Goal: Task Accomplishment & Management: Complete application form

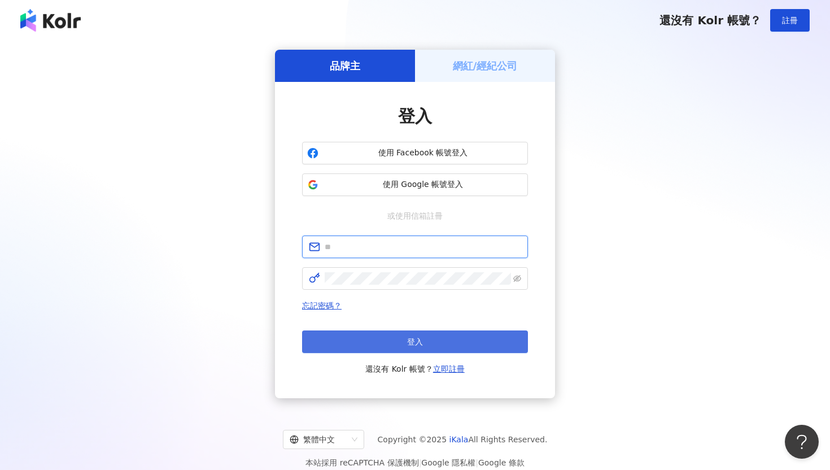
type input "**********"
click at [365, 337] on button "登入" at bounding box center [415, 341] width 226 height 23
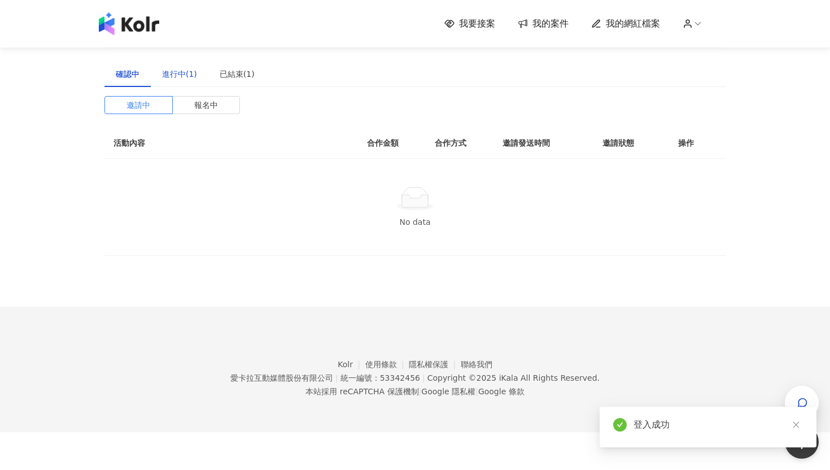
click at [186, 75] on div "進行中(1)" at bounding box center [179, 74] width 35 height 12
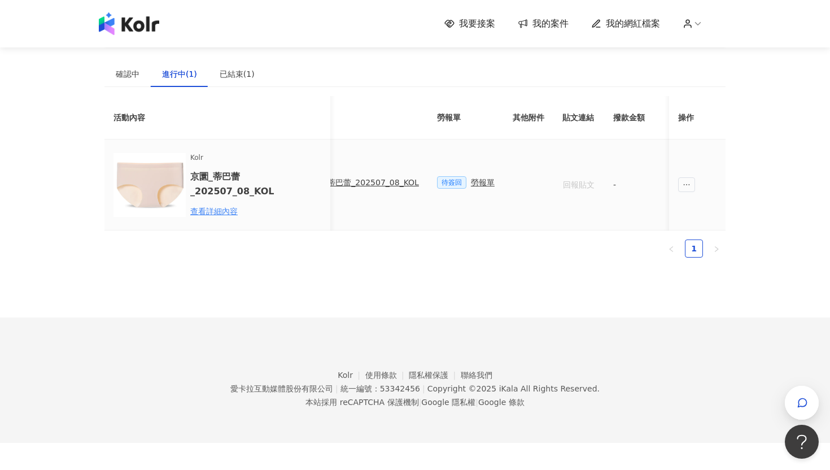
scroll to position [0, 272]
click at [513, 184] on div "勞報單" at bounding box center [520, 182] width 24 height 12
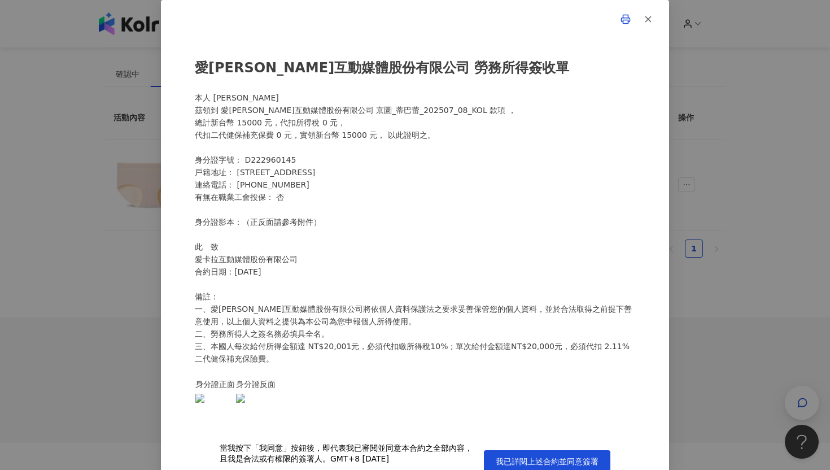
scroll to position [0, 0]
click at [541, 460] on span "我已詳閱上述合約並同意簽署" at bounding box center [547, 461] width 103 height 9
